Goal: Task Accomplishment & Management: Manage account settings

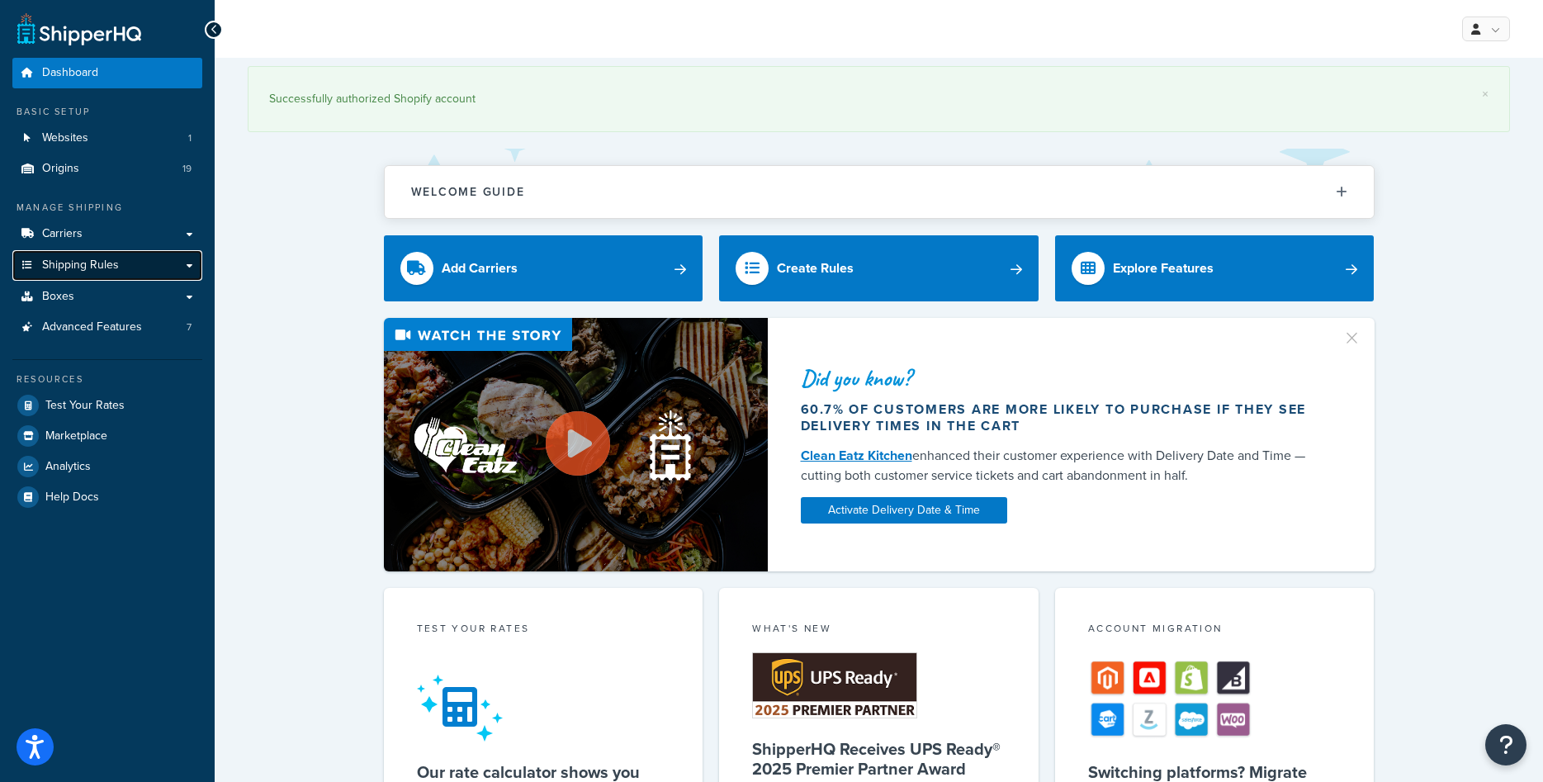
click at [84, 253] on link "Shipping Rules" at bounding box center [107, 265] width 190 height 31
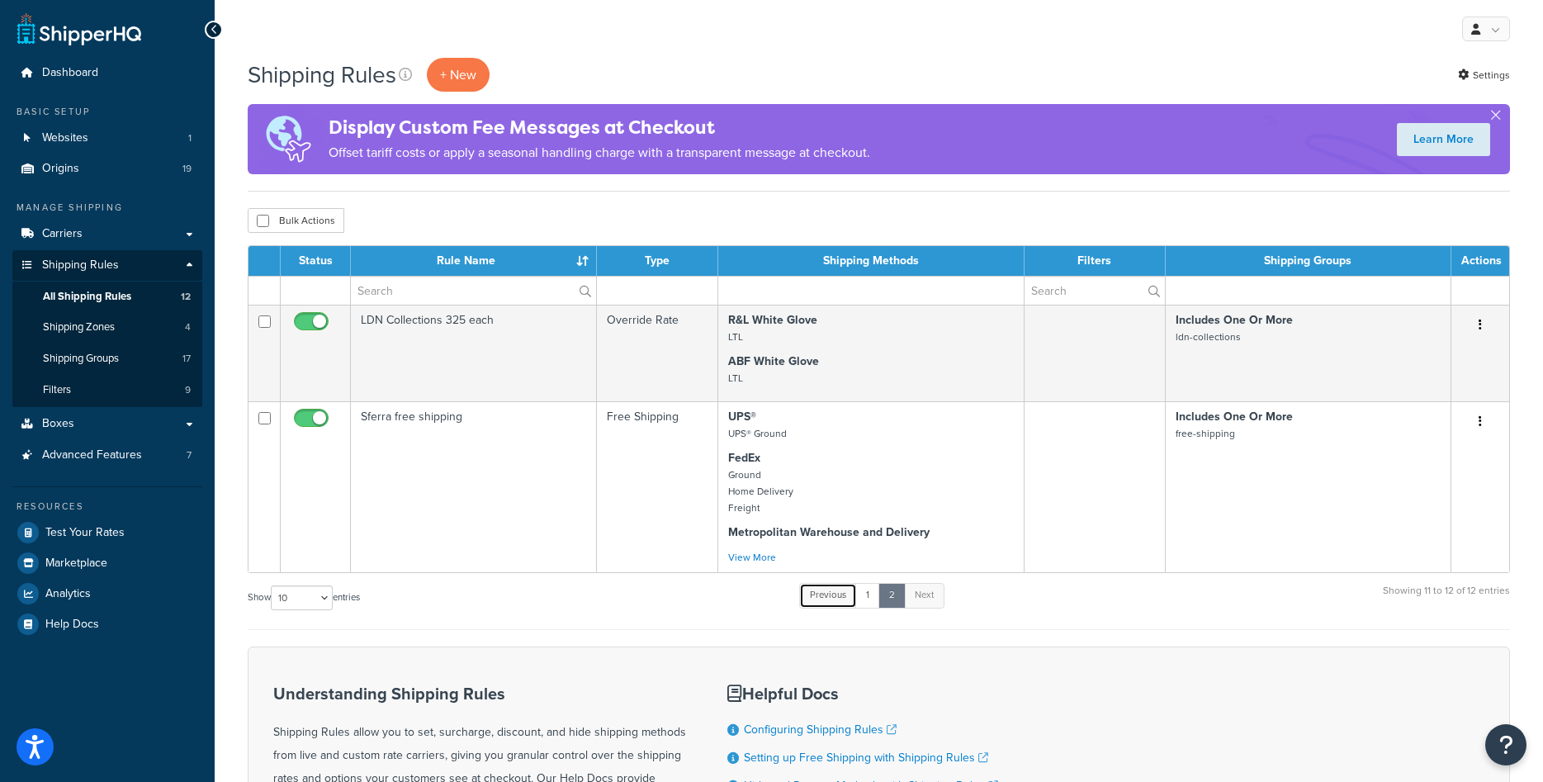
click at [825, 588] on link "Previous" at bounding box center [828, 595] width 58 height 25
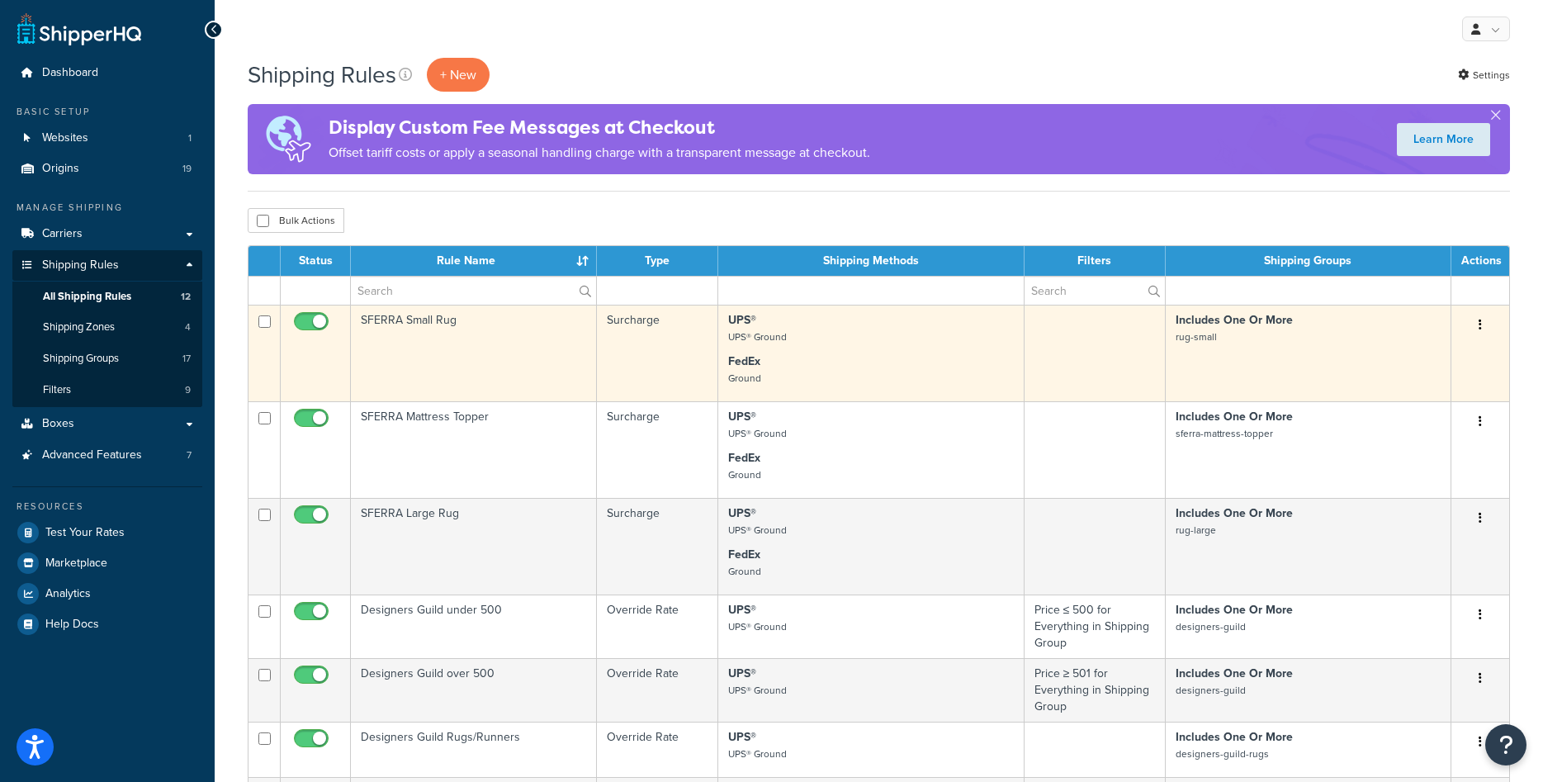
click at [534, 370] on td "SFERRA Small Rug" at bounding box center [474, 353] width 246 height 97
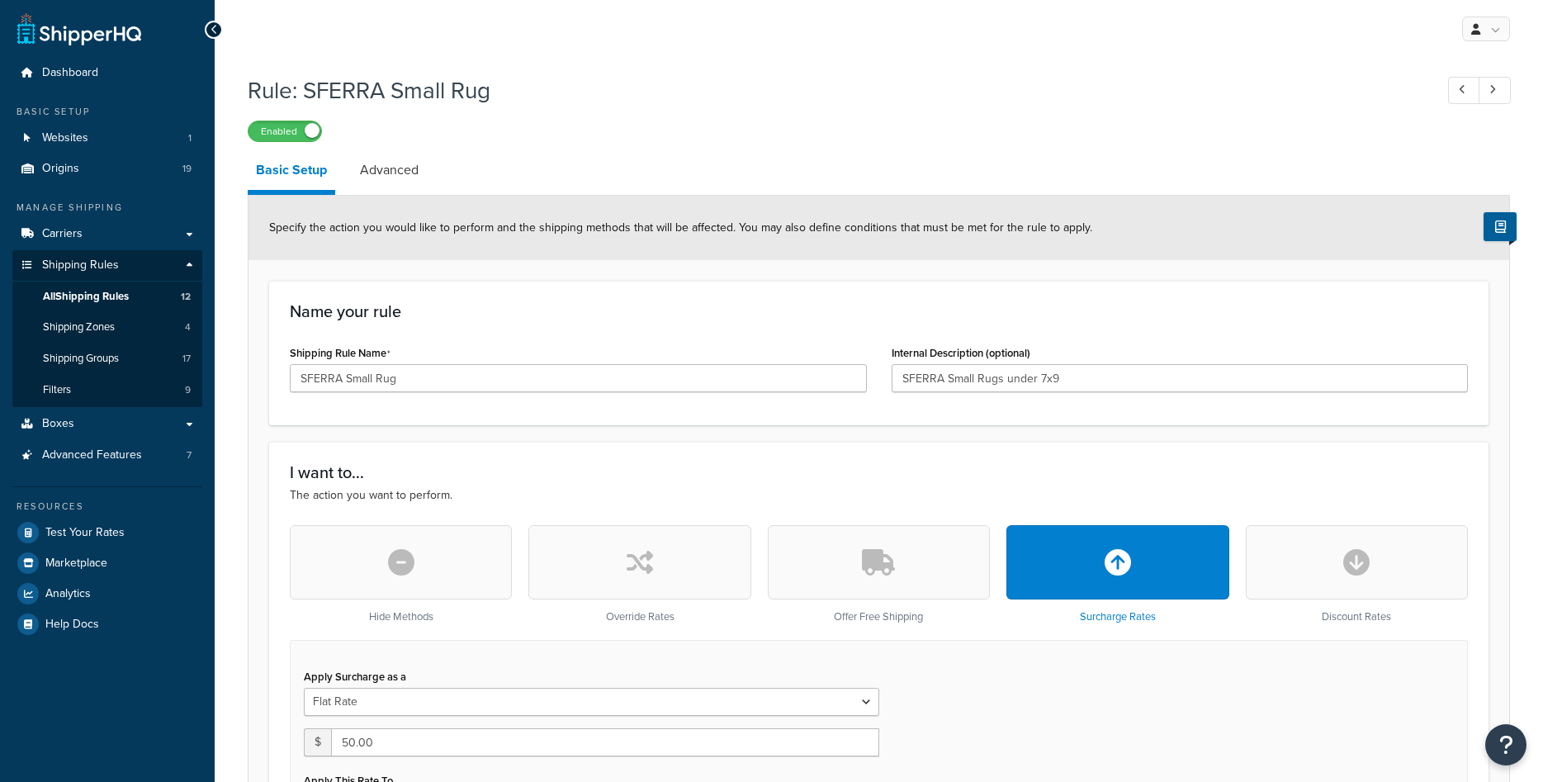
select select "ITEM"
click at [116, 297] on span "All Shipping Rules" at bounding box center [86, 297] width 86 height 14
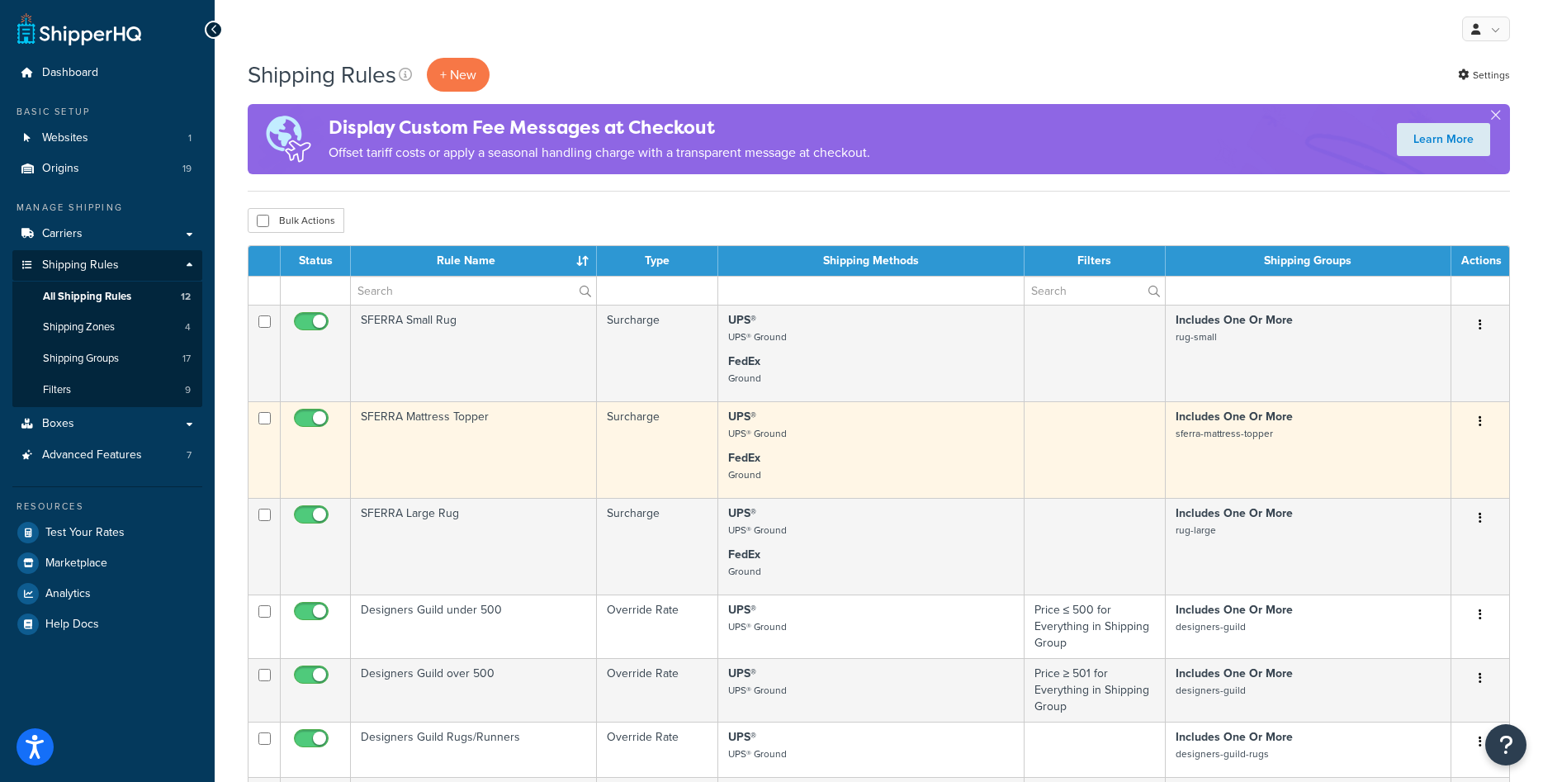
click at [462, 419] on td "SFERRA Mattress Topper" at bounding box center [474, 449] width 246 height 97
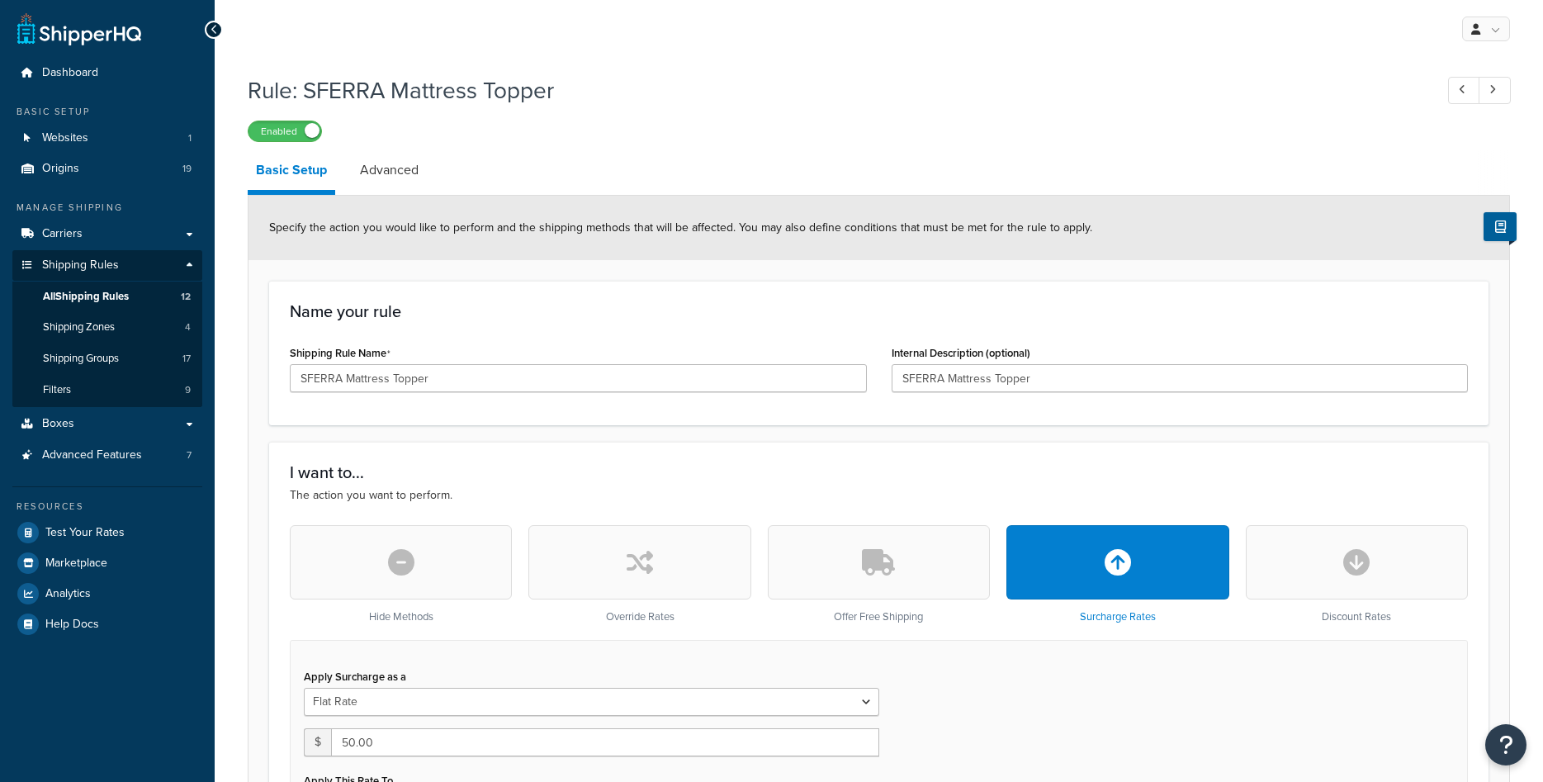
select select "ITEM"
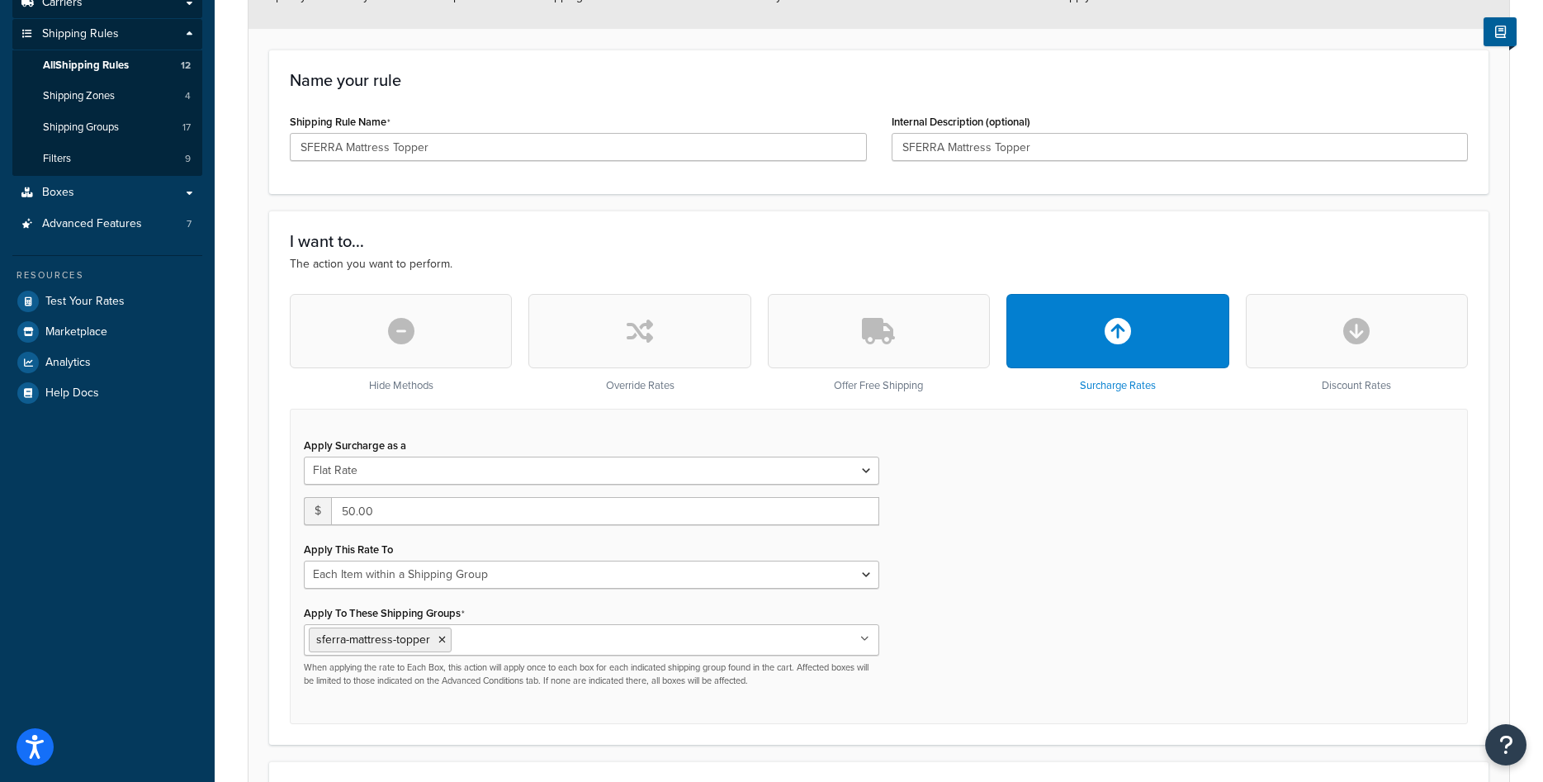
scroll to position [168, 0]
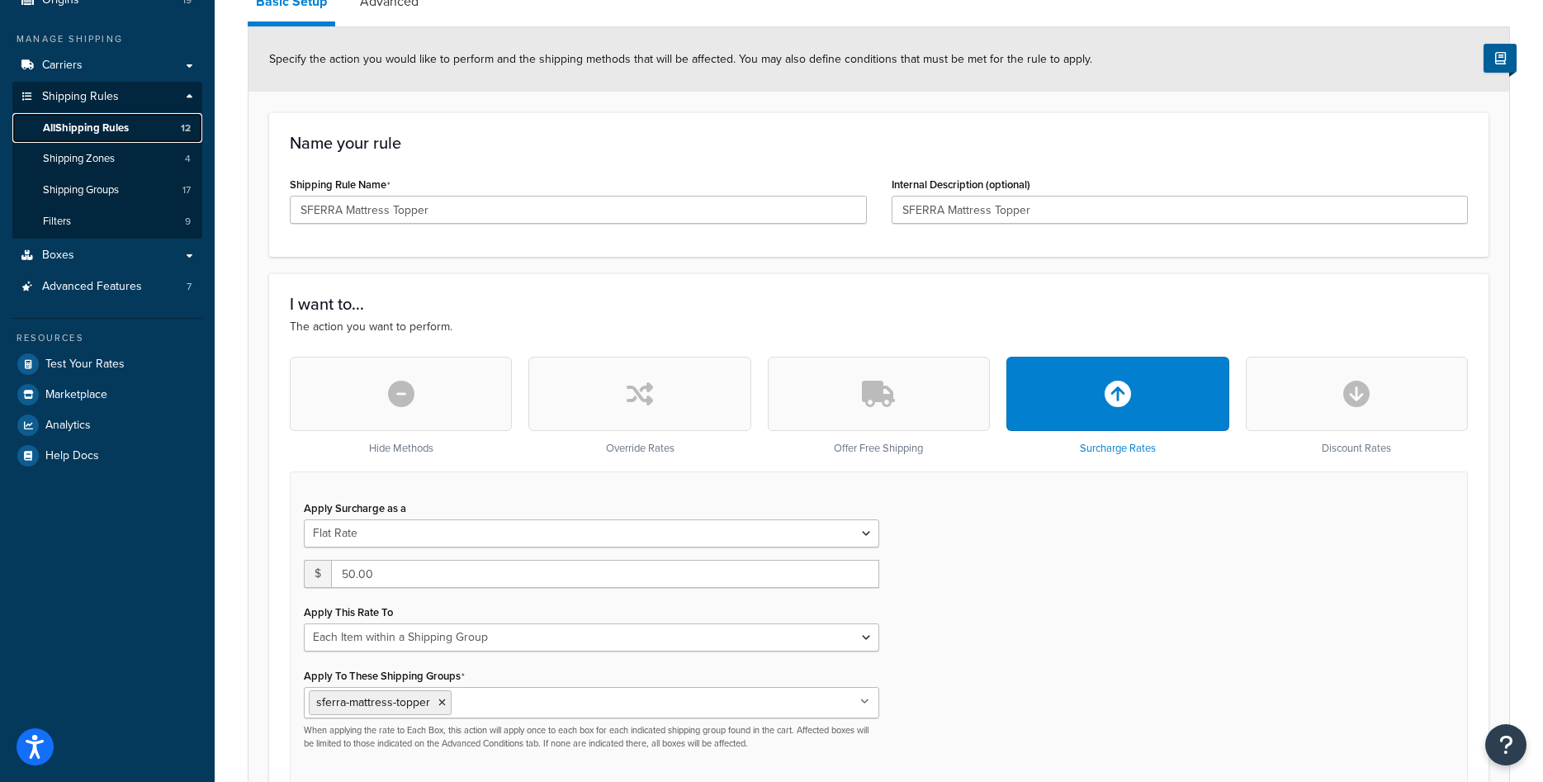
click at [86, 138] on link "All Shipping Rules 12" at bounding box center [107, 128] width 190 height 31
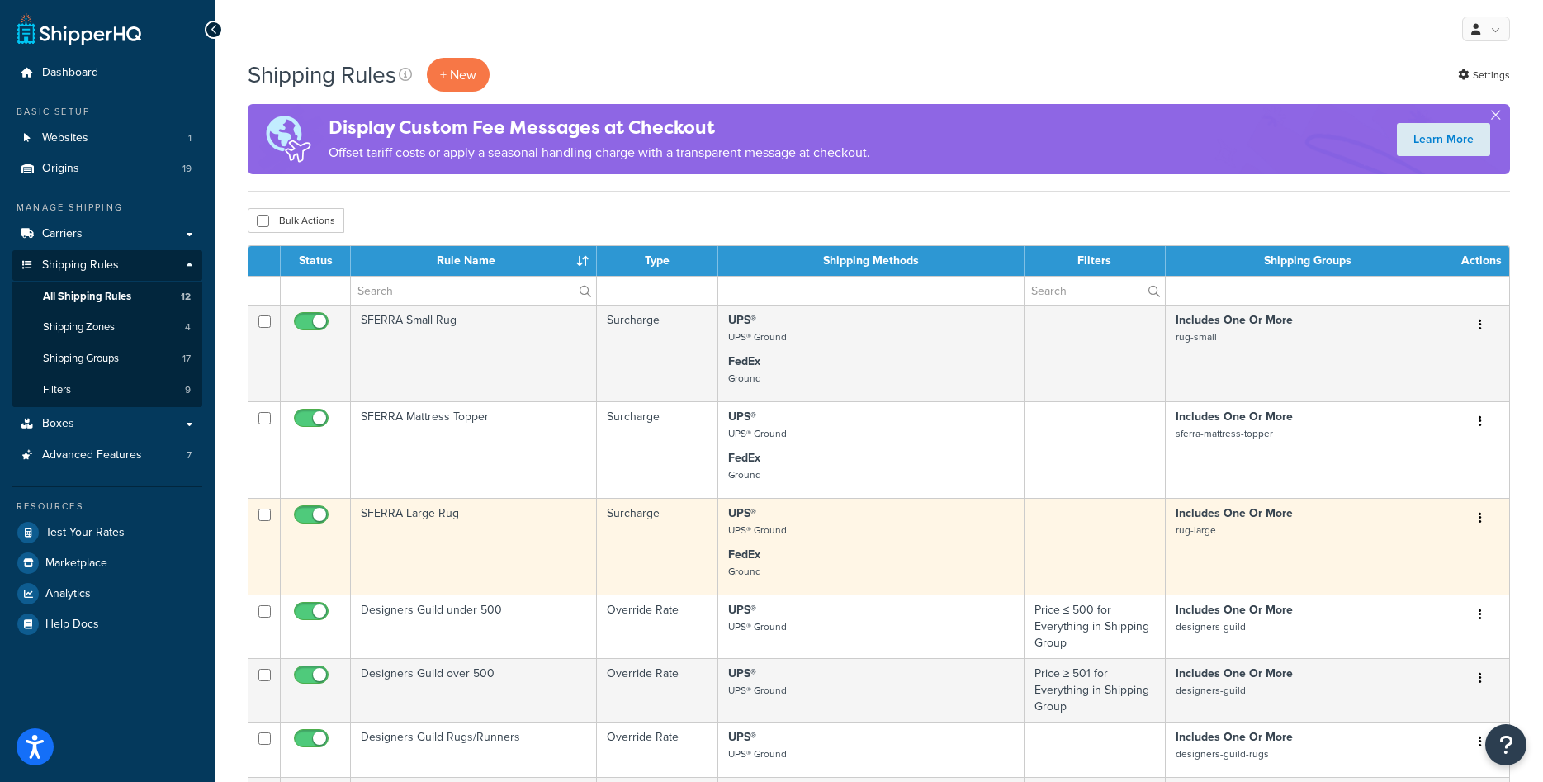
click at [475, 519] on td "SFERRA Large Rug" at bounding box center [474, 546] width 246 height 97
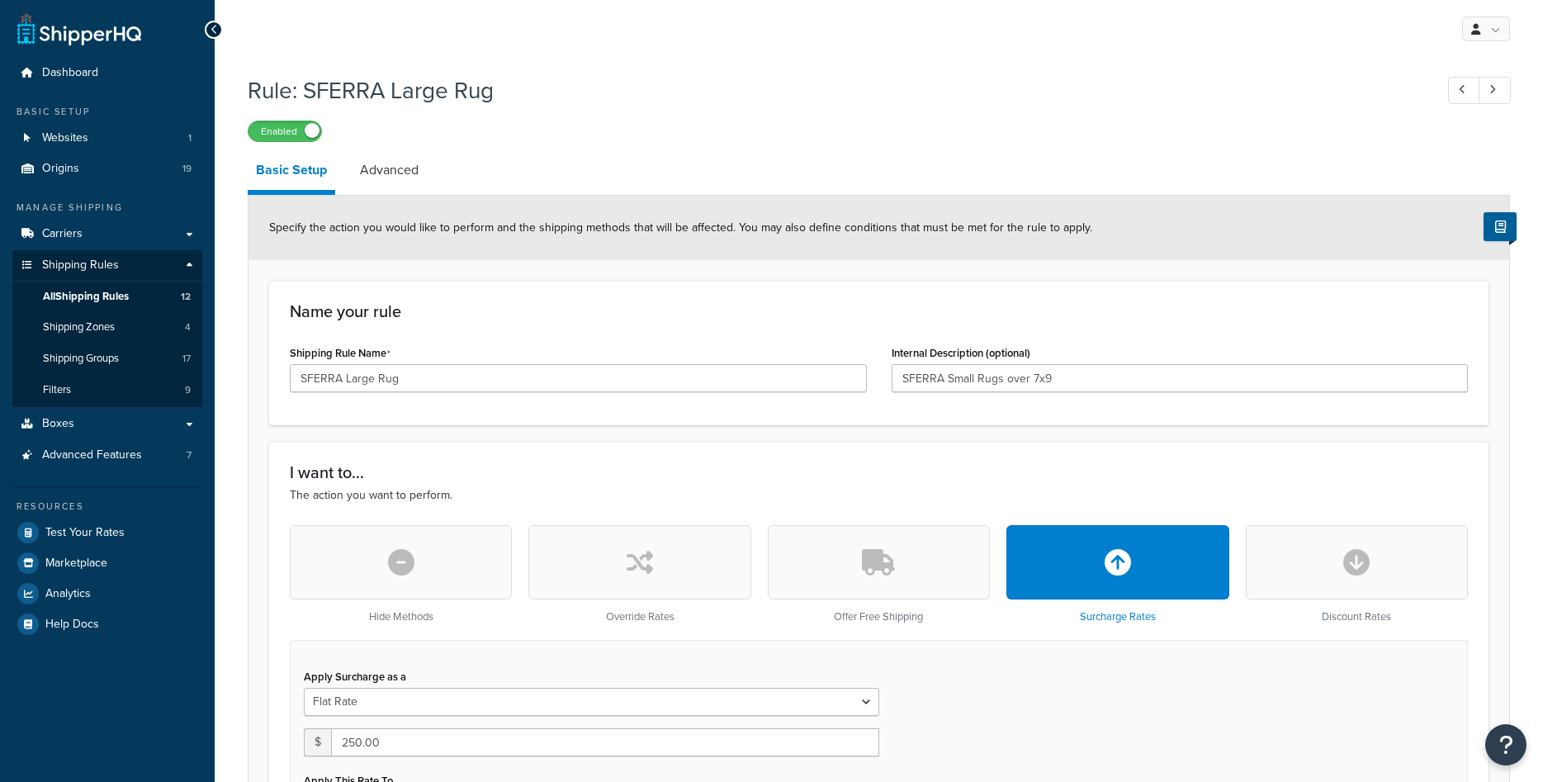
select select "ITEM"
click at [71, 296] on span "All Shipping Rules" at bounding box center [86, 297] width 86 height 14
